Goal: Task Accomplishment & Management: Use online tool/utility

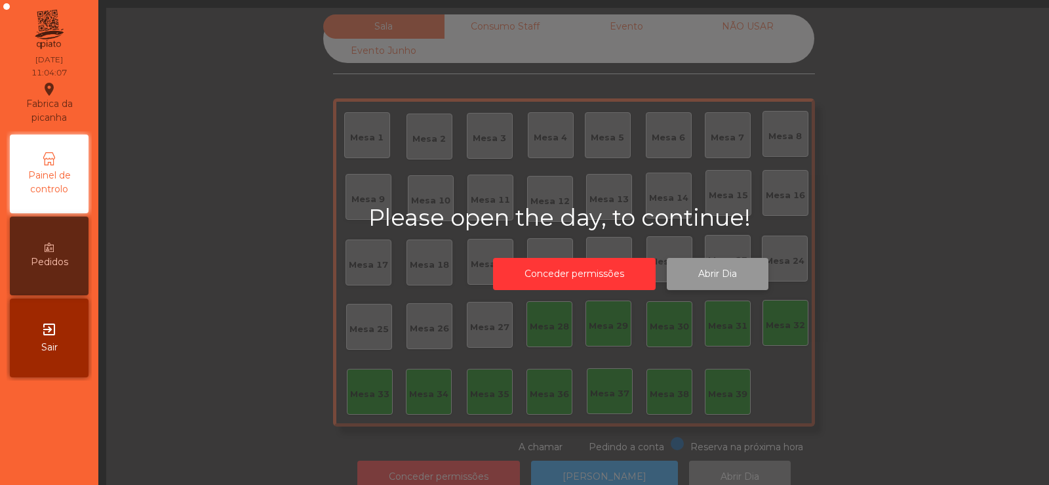
click at [732, 285] on button "Abrir Dia" at bounding box center [718, 274] width 102 height 32
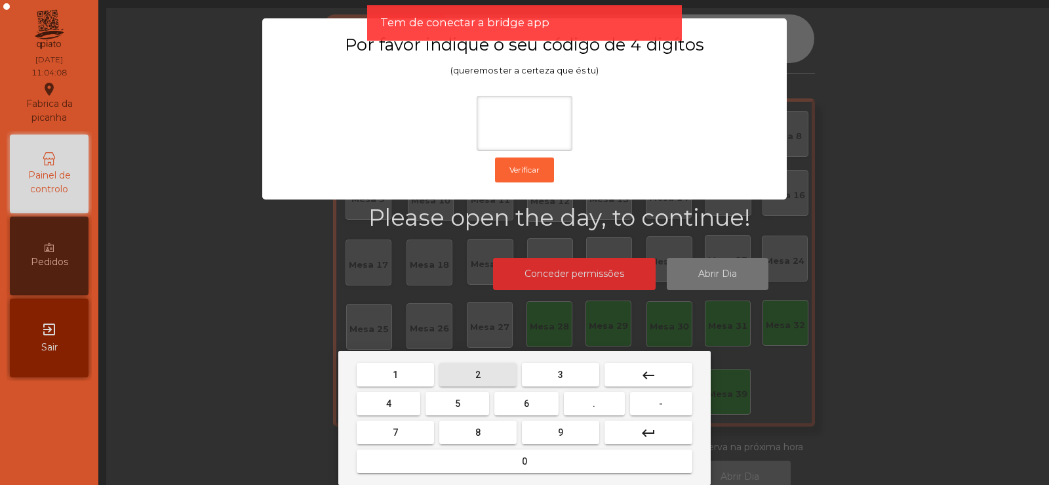
click at [478, 374] on span "2" at bounding box center [477, 374] width 5 height 10
click at [526, 403] on span "6" at bounding box center [526, 403] width 5 height 10
click at [406, 426] on button "7" at bounding box center [395, 432] width 77 height 24
click at [446, 407] on button "5" at bounding box center [458, 403] width 64 height 24
type input "****"
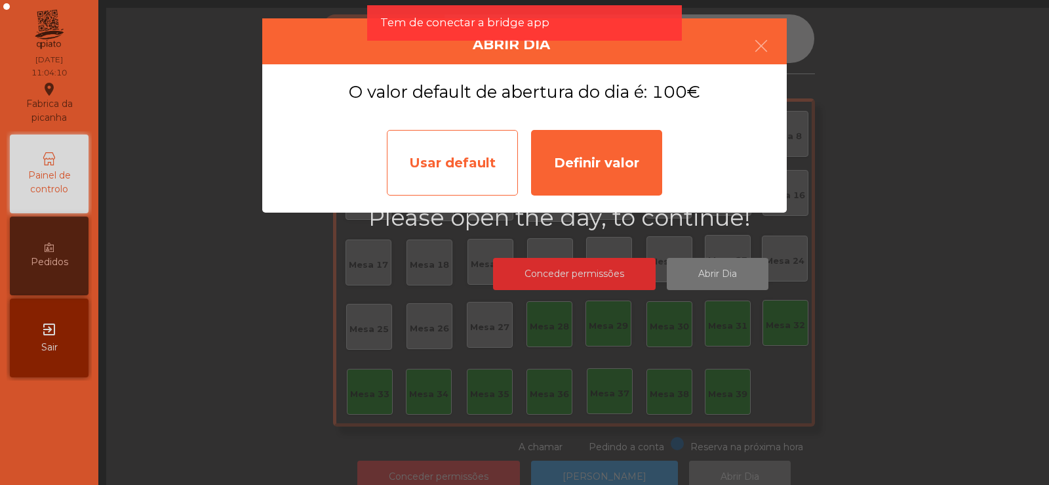
click at [459, 161] on div "Usar default" at bounding box center [452, 163] width 131 height 66
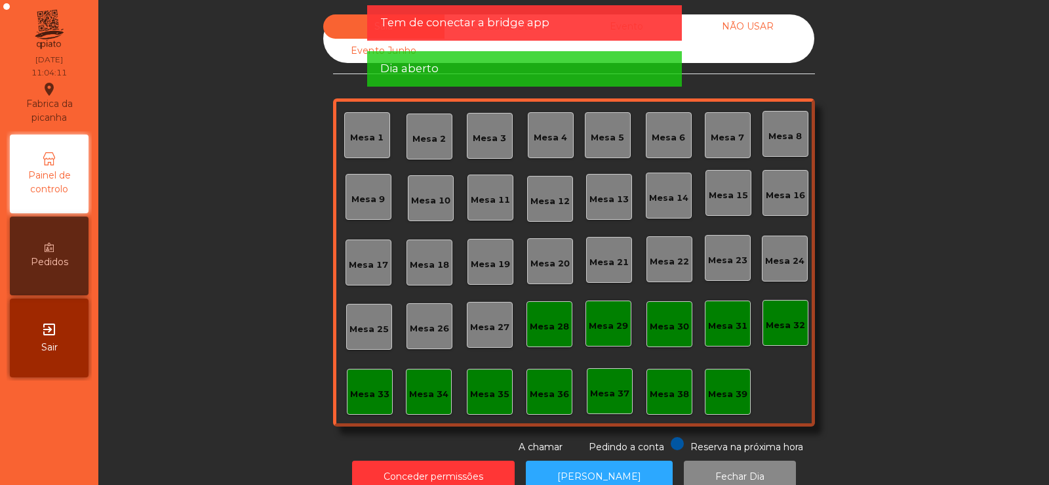
click at [542, 390] on div "Mesa 36" at bounding box center [549, 393] width 39 height 13
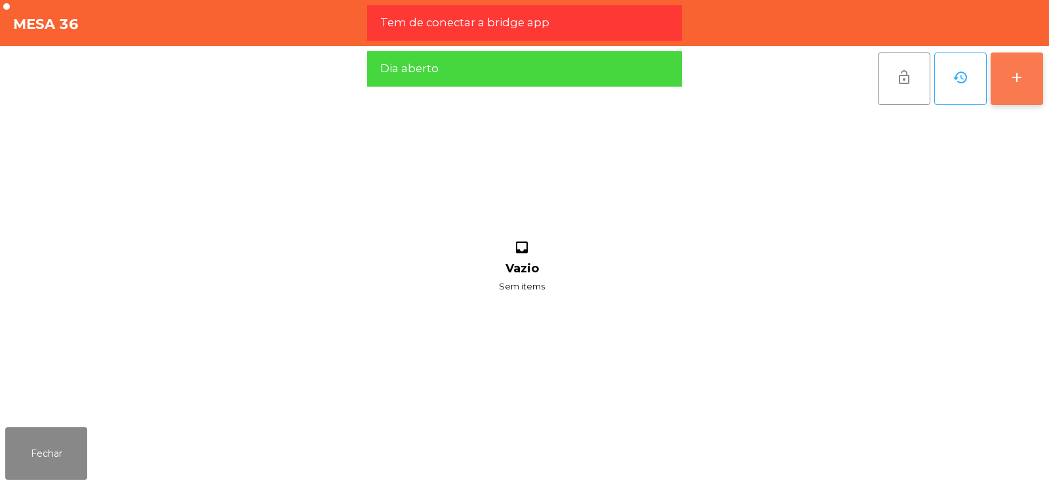
click at [1000, 73] on button "add" at bounding box center [1017, 78] width 52 height 52
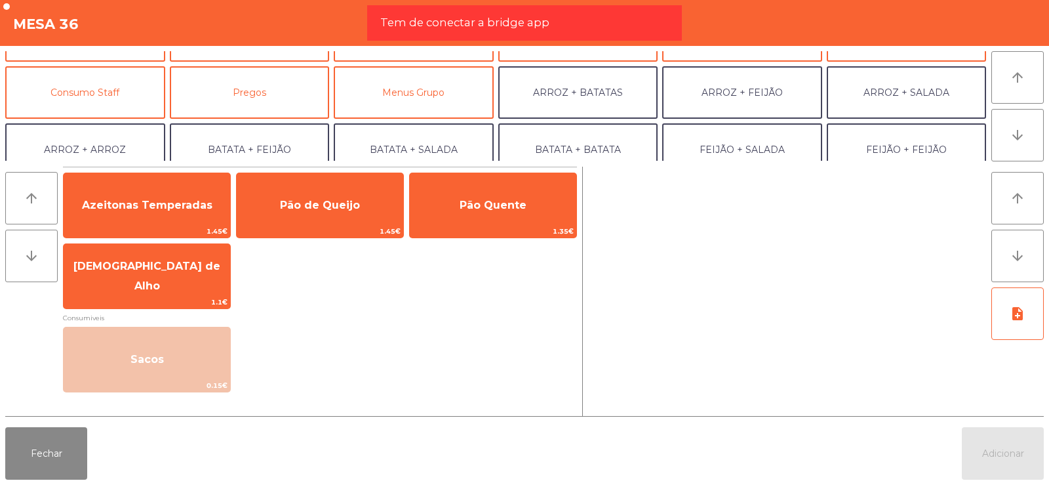
scroll to position [101, 0]
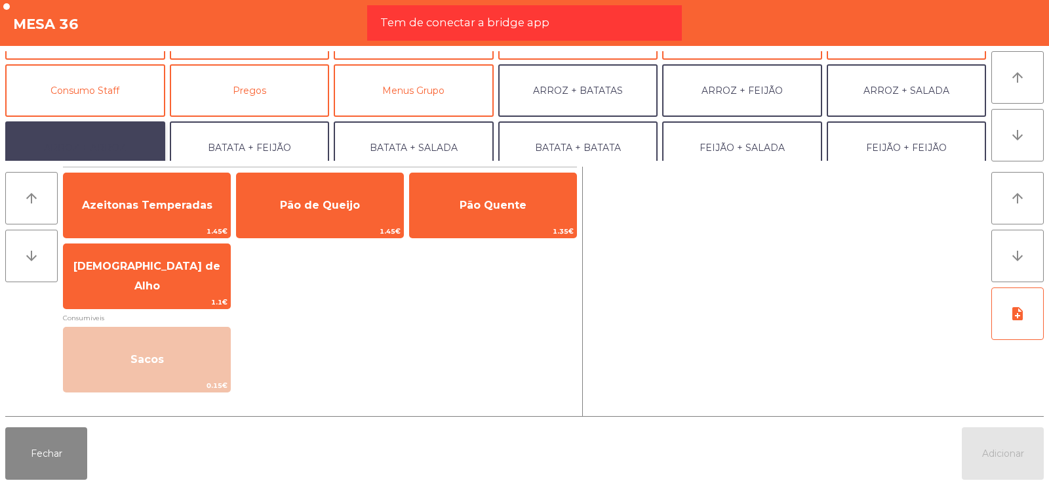
click at [95, 125] on button "ARROZ + ARROZ" at bounding box center [85, 147] width 160 height 52
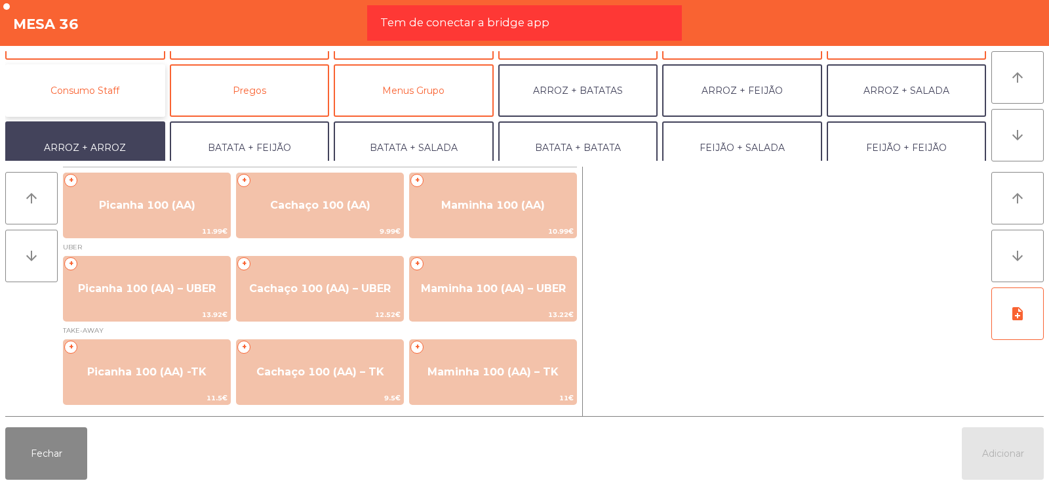
click at [118, 85] on button "Consumo Staff" at bounding box center [85, 90] width 160 height 52
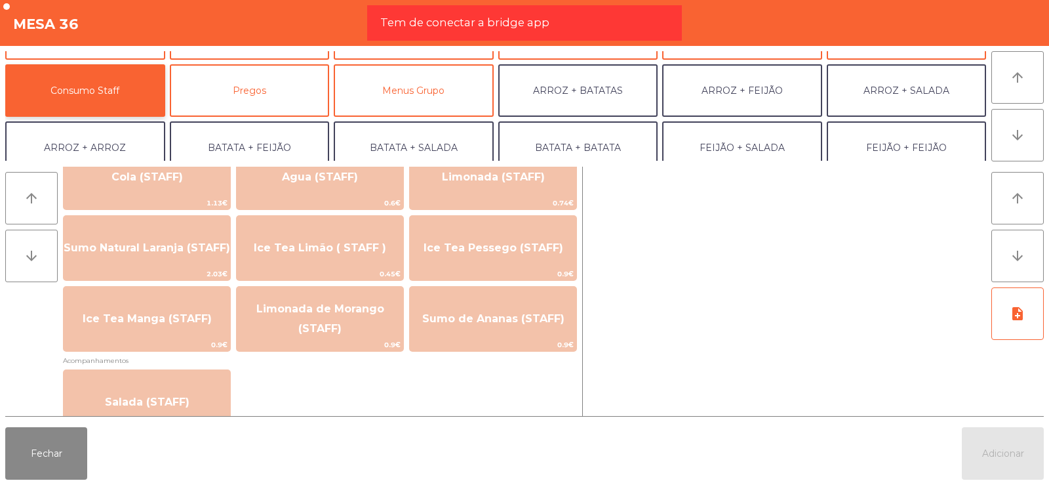
scroll to position [327, 0]
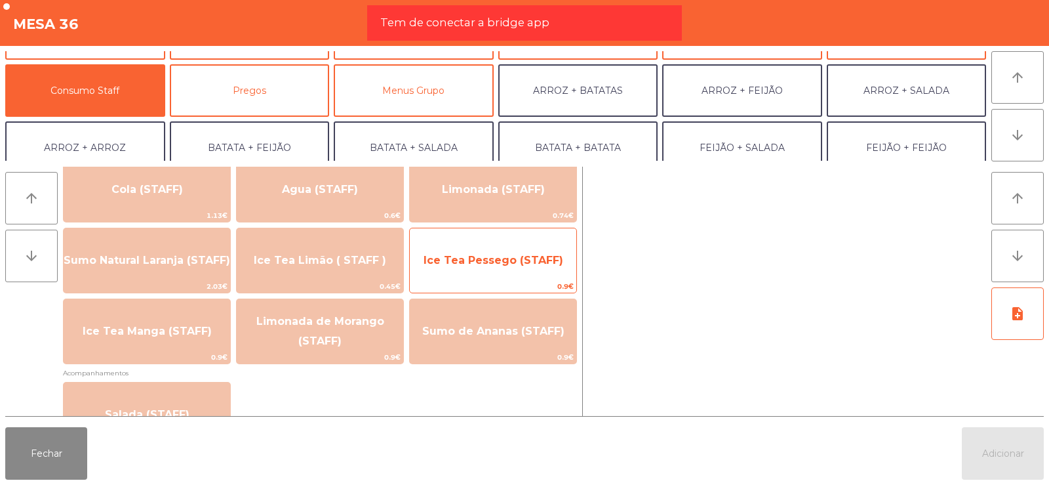
click at [510, 260] on span "Ice Tea Pessego (STAFF)" at bounding box center [494, 260] width 140 height 12
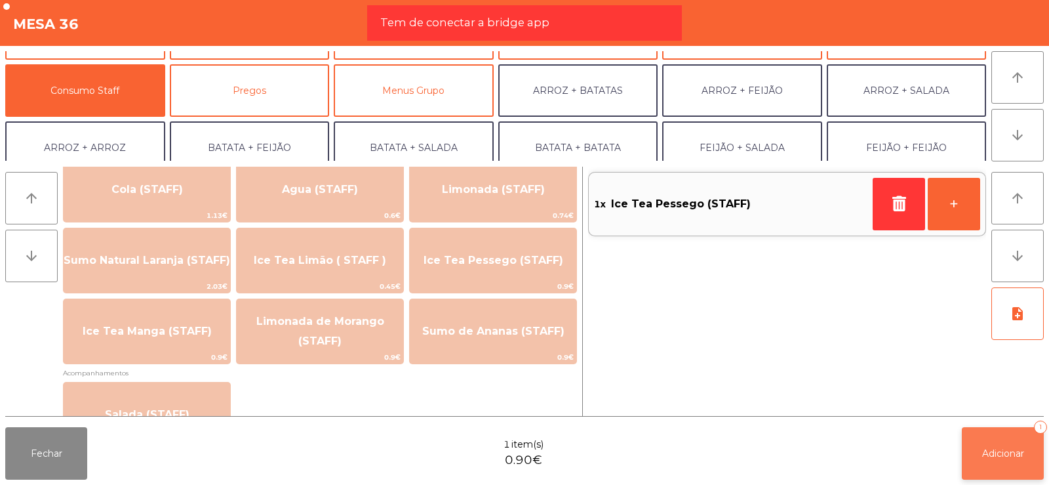
click at [1002, 443] on button "Adicionar 1" at bounding box center [1003, 453] width 82 height 52
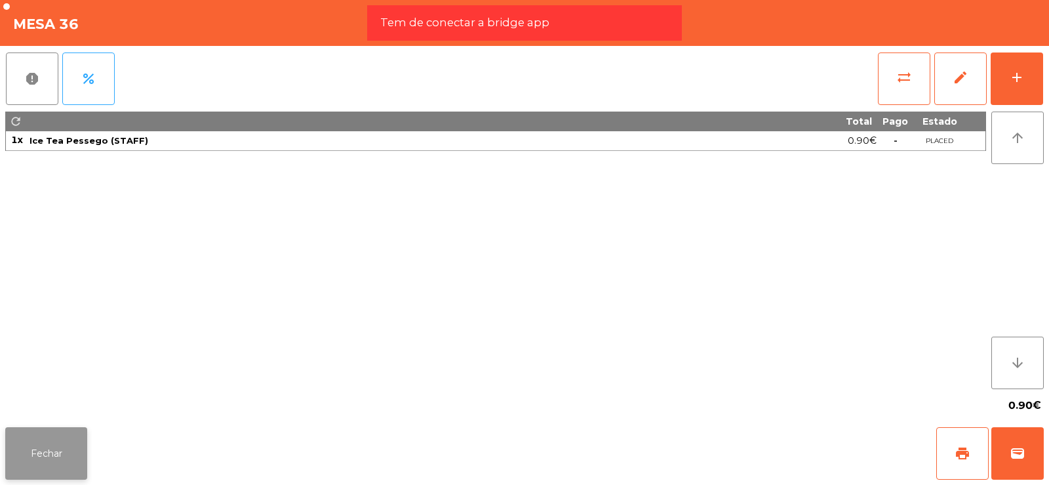
click at [37, 459] on button "Fechar" at bounding box center [46, 453] width 82 height 52
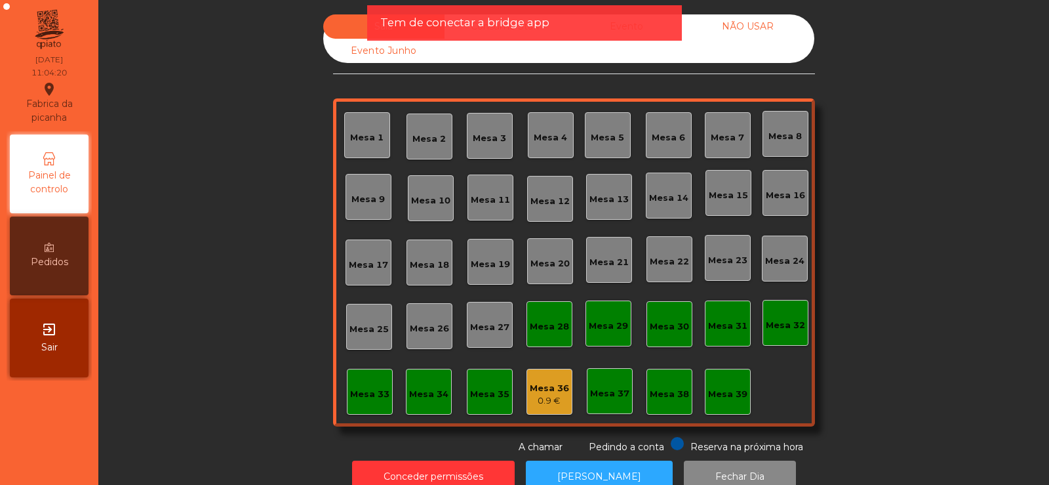
scroll to position [32, 0]
